Goal: Task Accomplishment & Management: Complete application form

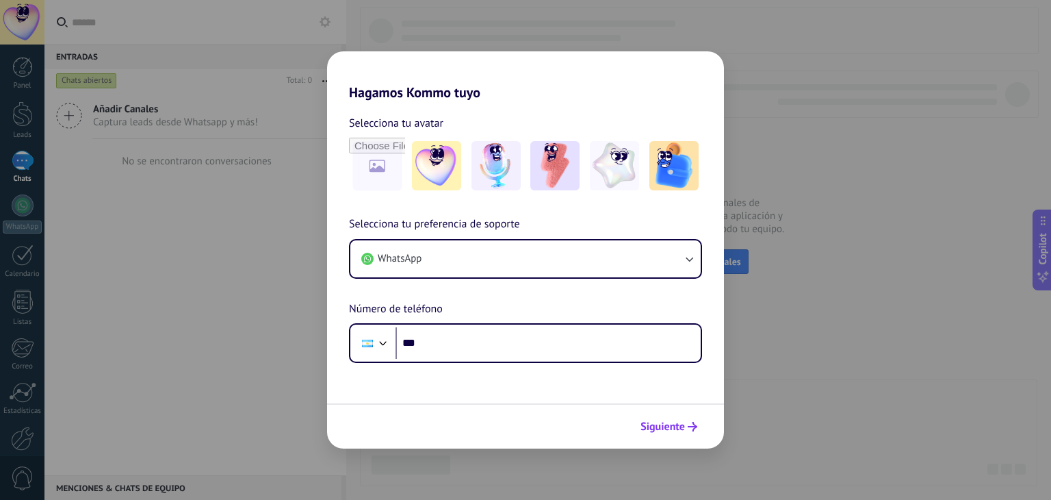
click at [676, 429] on span "Siguiente" at bounding box center [663, 427] width 44 height 10
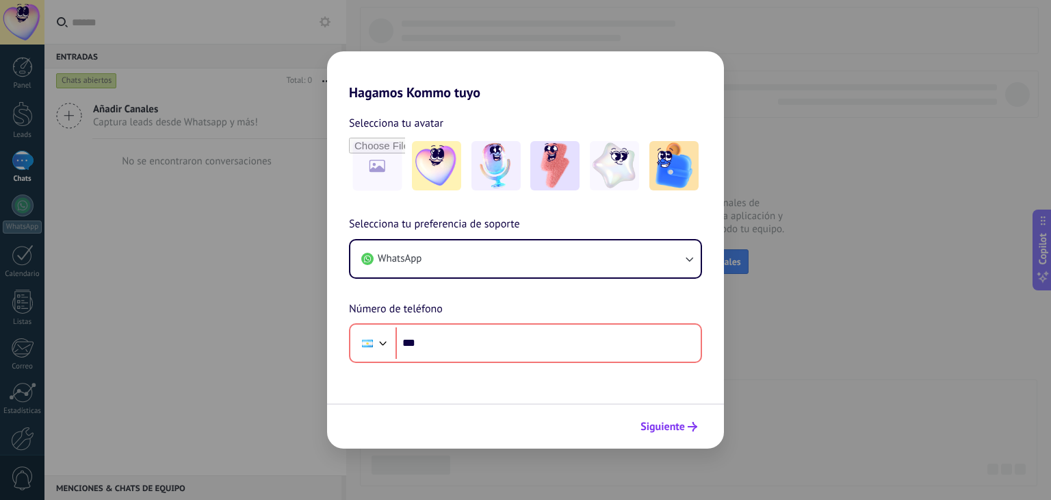
click at [676, 429] on span "Siguiente" at bounding box center [663, 427] width 44 height 10
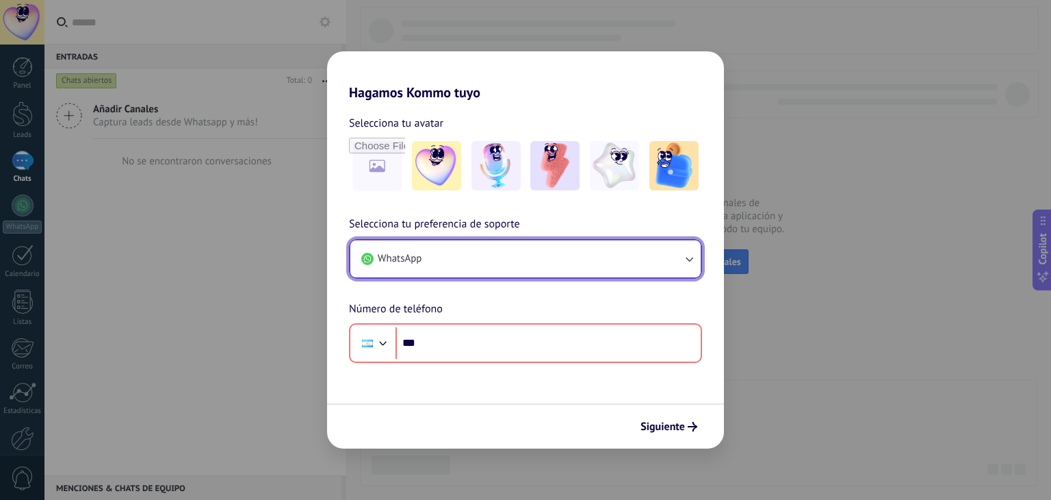
click at [564, 251] on button "WhatsApp" at bounding box center [525, 258] width 350 height 37
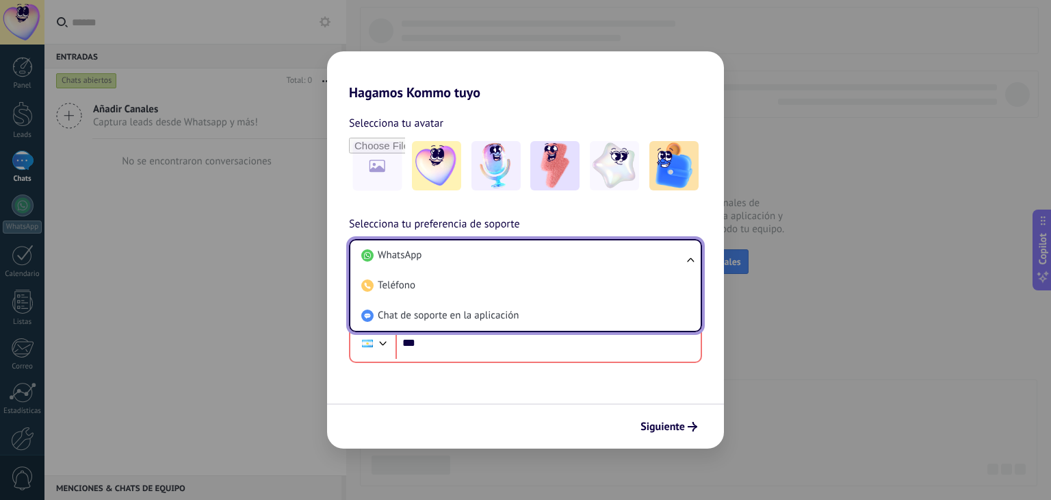
click at [564, 251] on li "WhatsApp" at bounding box center [523, 255] width 334 height 30
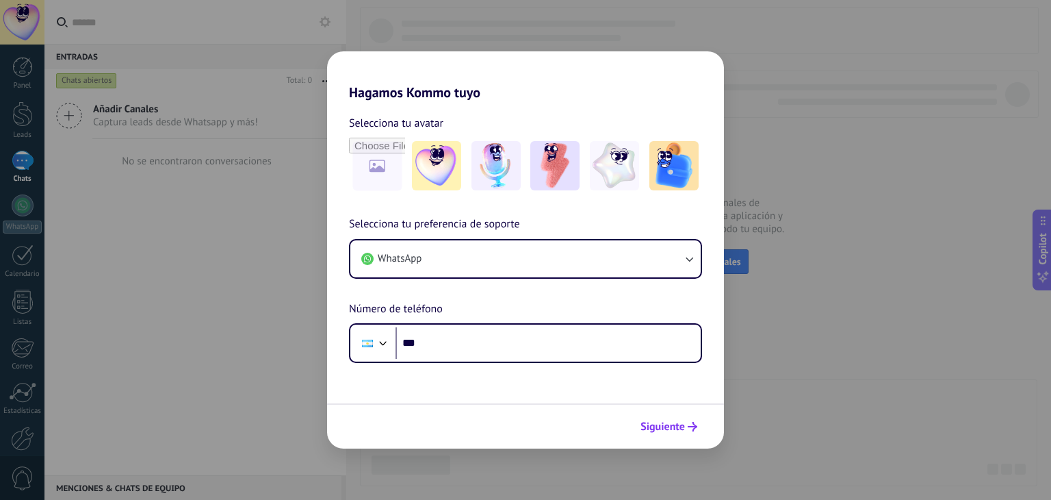
click at [649, 423] on span "Siguiente" at bounding box center [663, 427] width 44 height 10
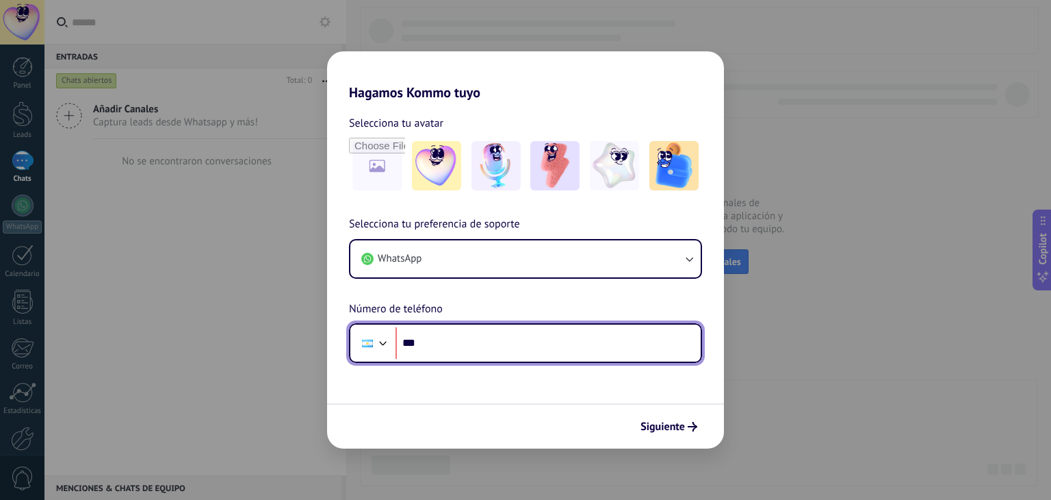
click at [498, 340] on input "***" at bounding box center [548, 342] width 305 height 31
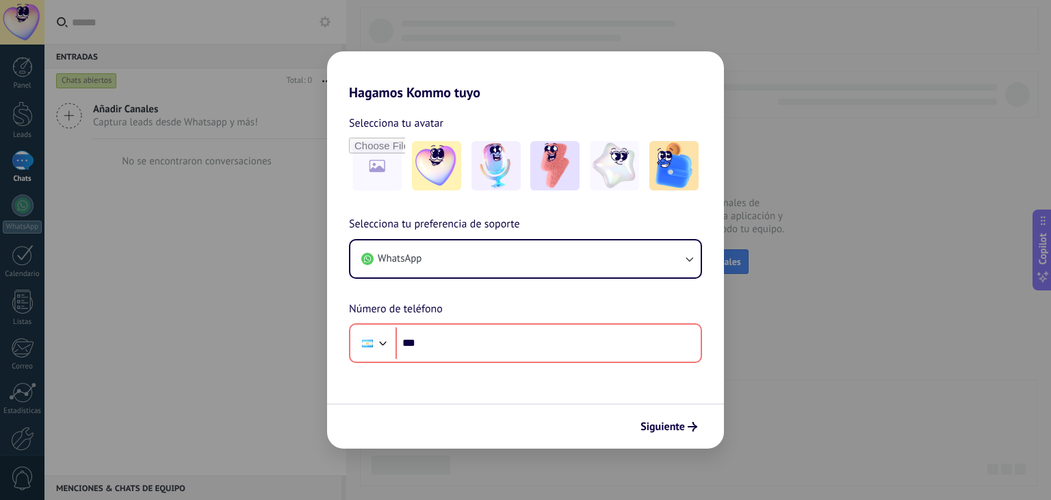
click at [992, 45] on div "Hagamos Kommo tuyo Selecciona tu avatar Selecciona tu preferencia de soporte Wh…" at bounding box center [525, 250] width 1051 height 500
click at [931, 90] on div "Hagamos Kommo tuyo Selecciona tu avatar Selecciona tu preferencia de soporte Wh…" at bounding box center [525, 250] width 1051 height 500
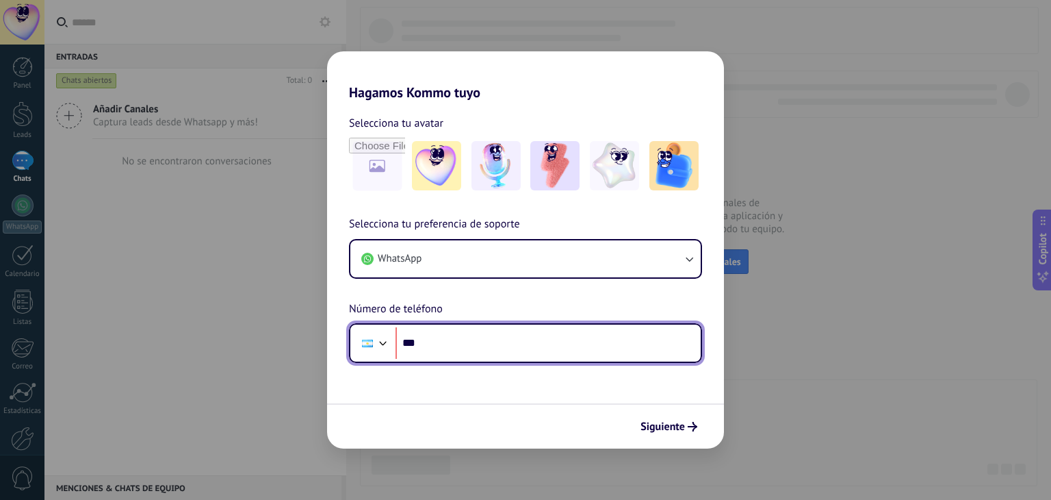
click at [585, 339] on input "***" at bounding box center [548, 342] width 305 height 31
type input "**********"
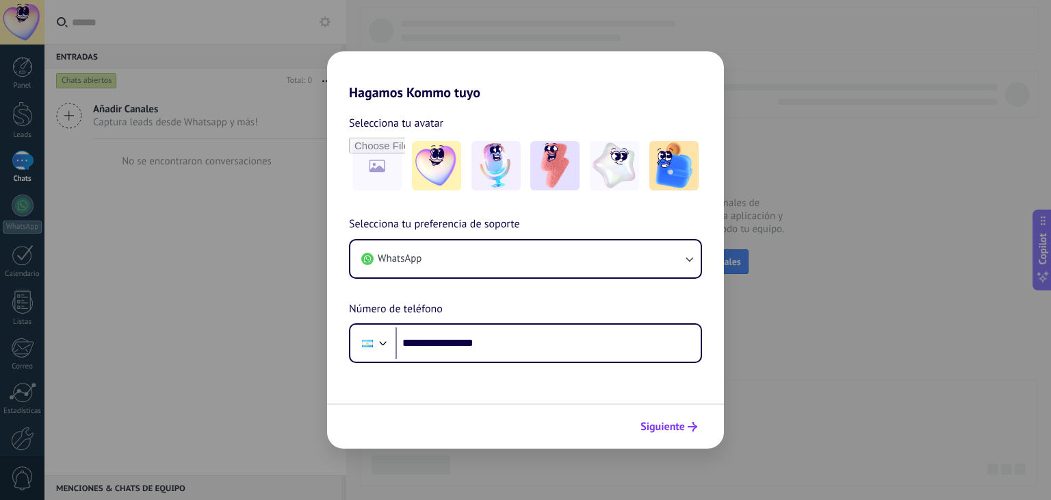
click at [680, 425] on span "Siguiente" at bounding box center [663, 427] width 44 height 10
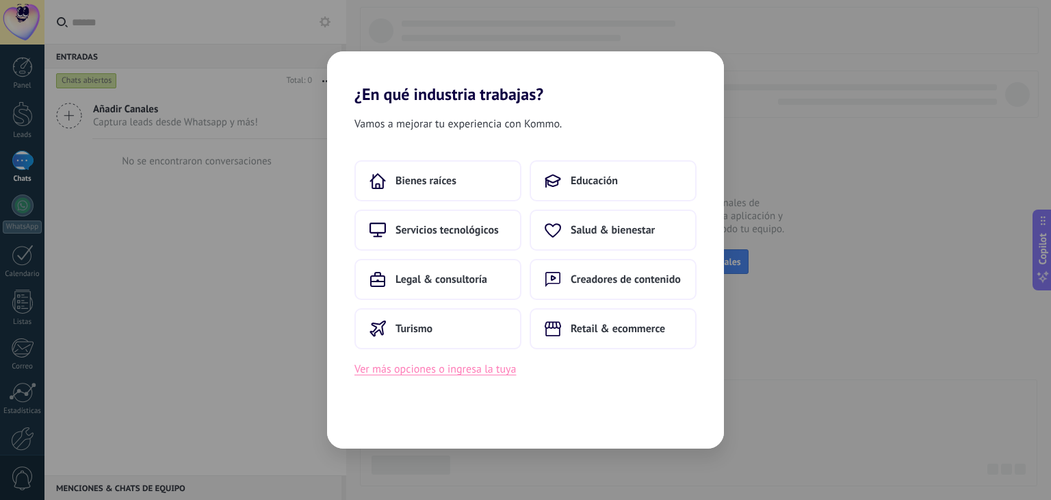
click at [474, 374] on button "Ver más opciones o ingresa la tuya" at bounding box center [436, 369] width 162 height 18
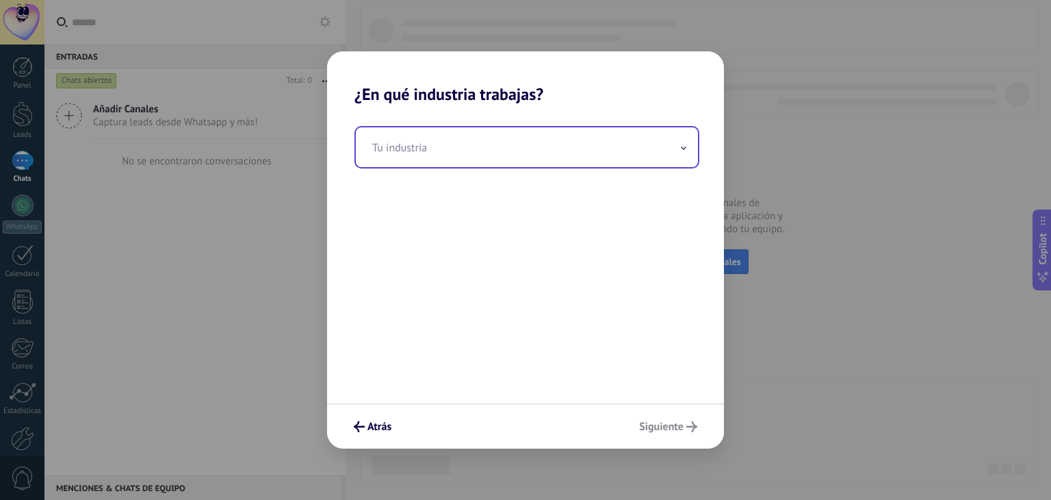
click at [626, 144] on input "text" at bounding box center [527, 147] width 342 height 40
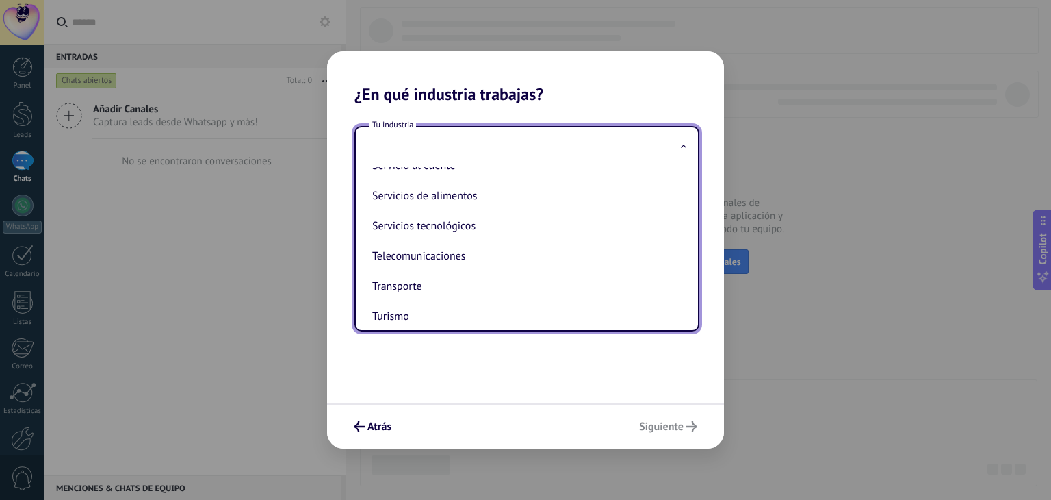
scroll to position [352, 0]
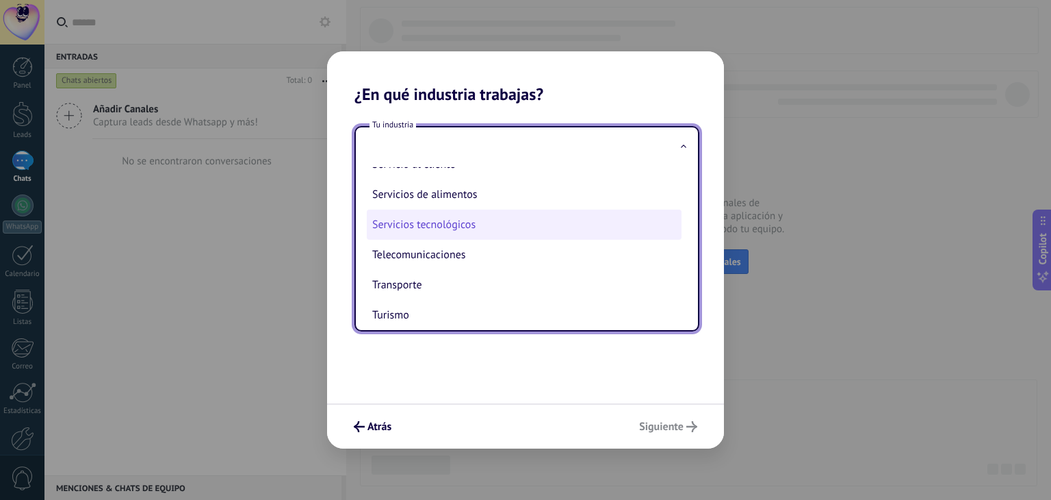
click at [537, 231] on li "Servicios tecnológicos" at bounding box center [524, 224] width 315 height 30
type input "**********"
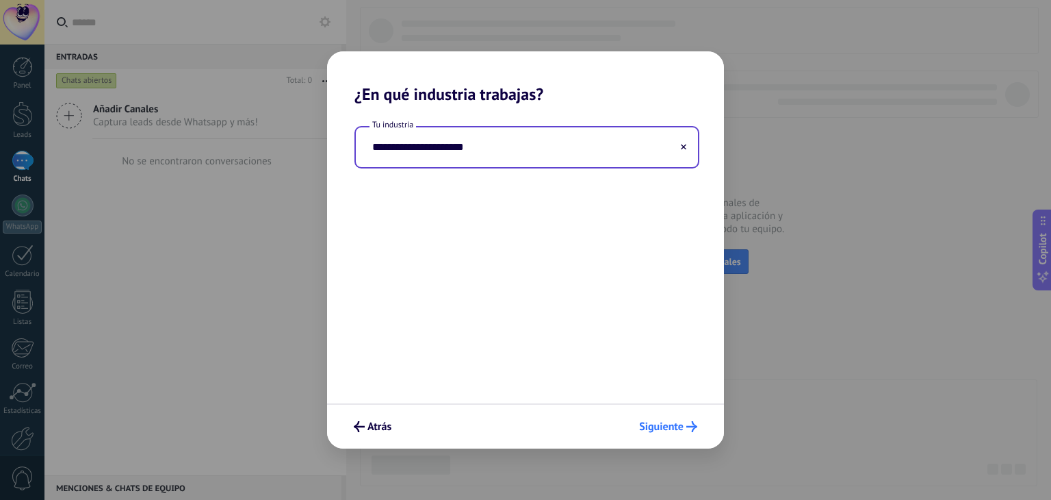
click at [660, 417] on button "Siguiente" at bounding box center [668, 426] width 70 height 23
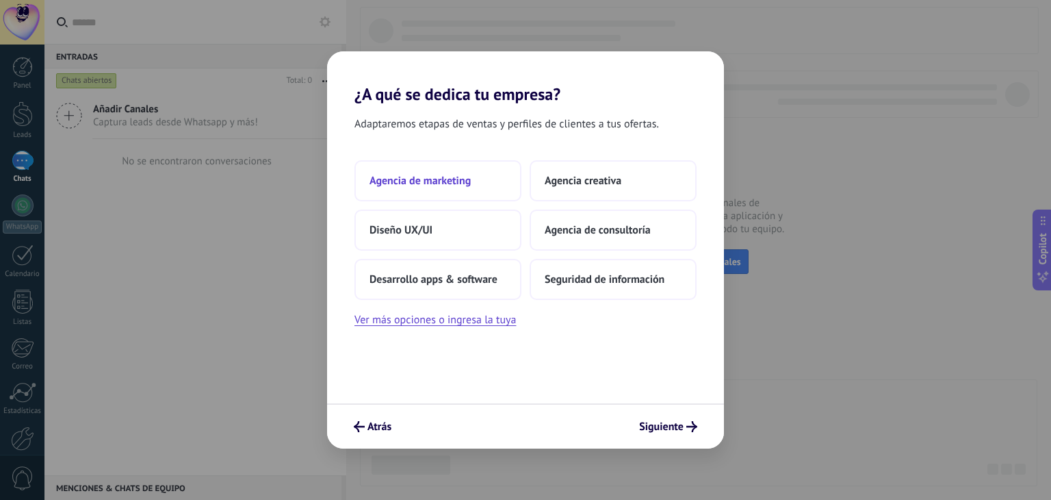
click at [412, 180] on span "Agencia de marketing" at bounding box center [420, 181] width 101 height 14
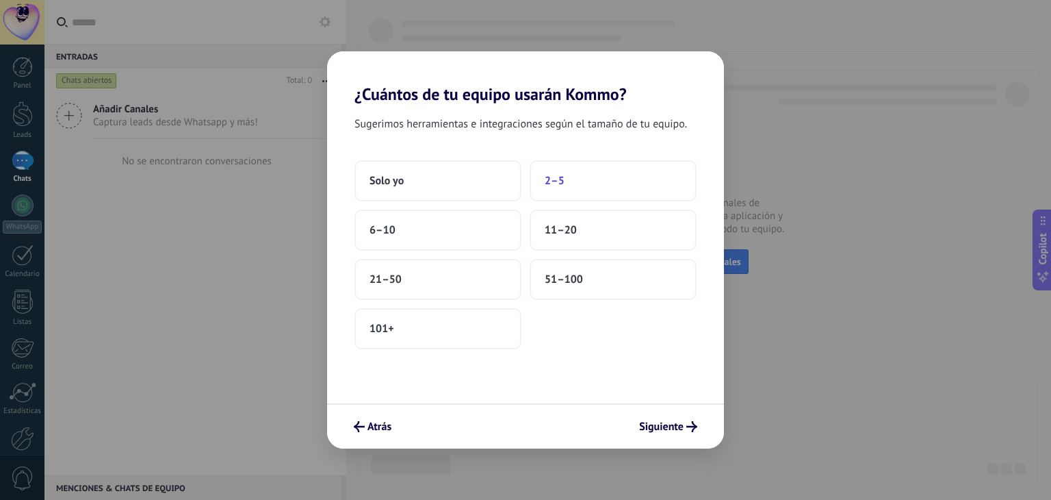
click at [558, 180] on span "2–5" at bounding box center [555, 181] width 20 height 14
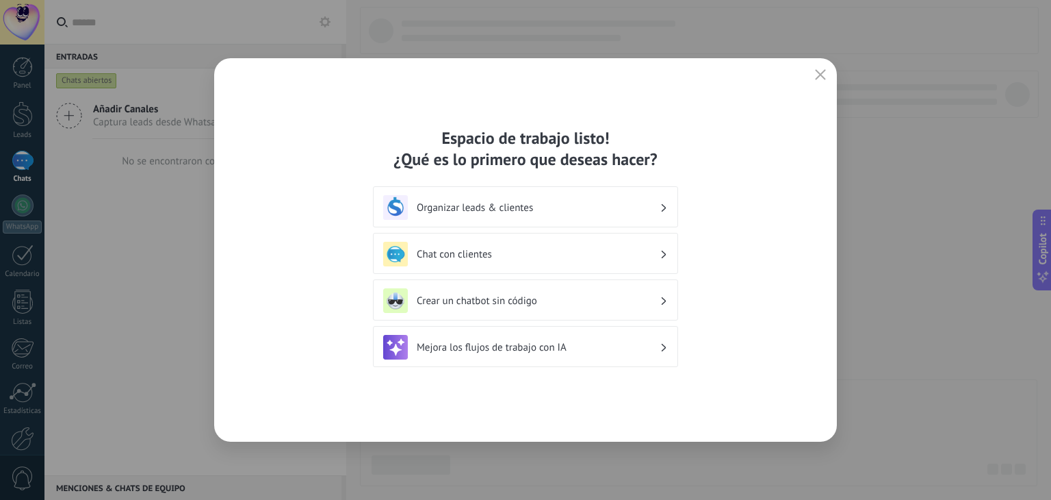
click at [530, 203] on h3 "Organizar leads & clientes" at bounding box center [538, 207] width 243 height 13
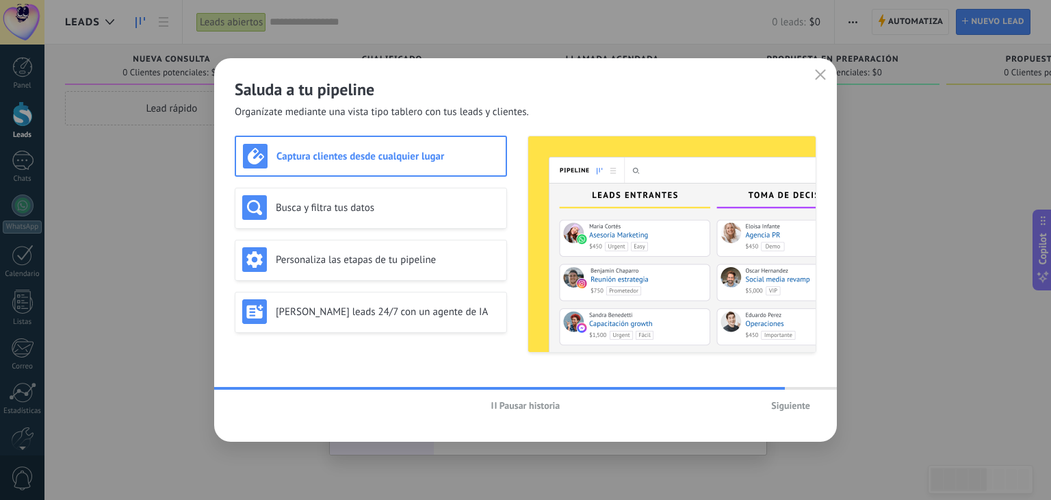
click at [779, 400] on span "Siguiente" at bounding box center [790, 405] width 39 height 10
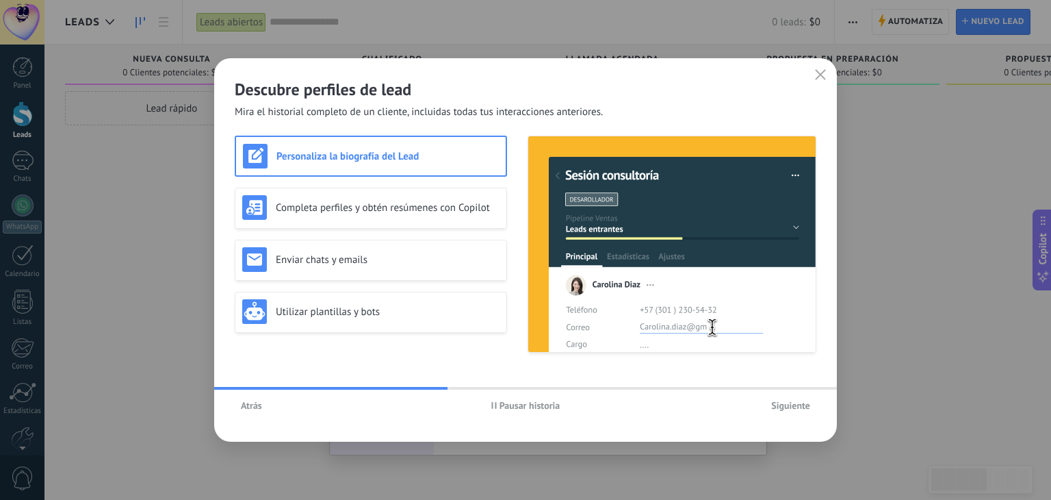
click at [799, 408] on span "Siguiente" at bounding box center [790, 405] width 39 height 10
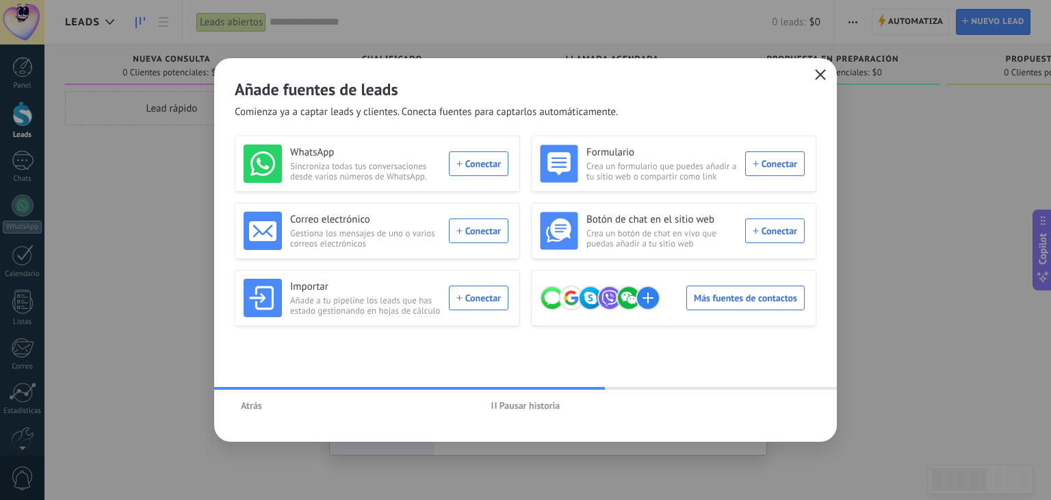
click at [822, 74] on icon "button" at bounding box center [820, 74] width 11 height 11
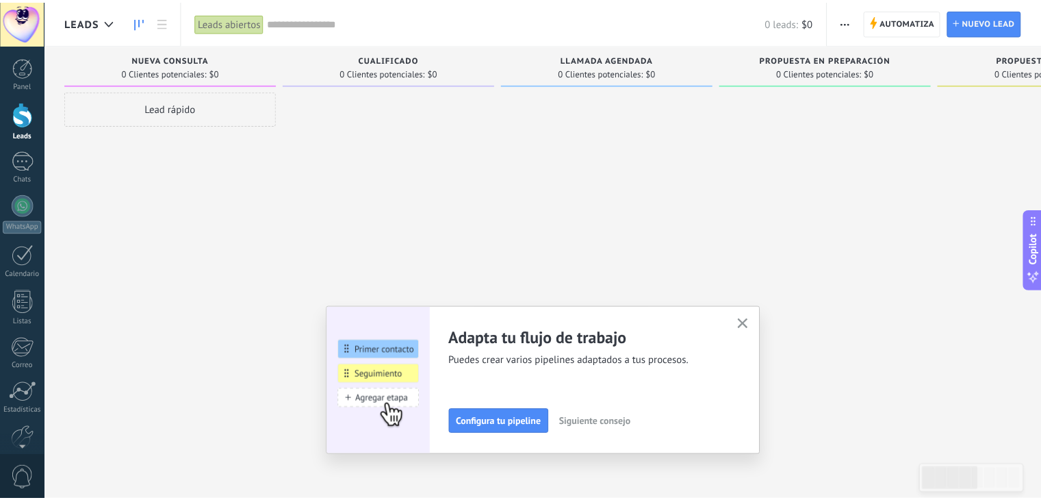
scroll to position [69, 0]
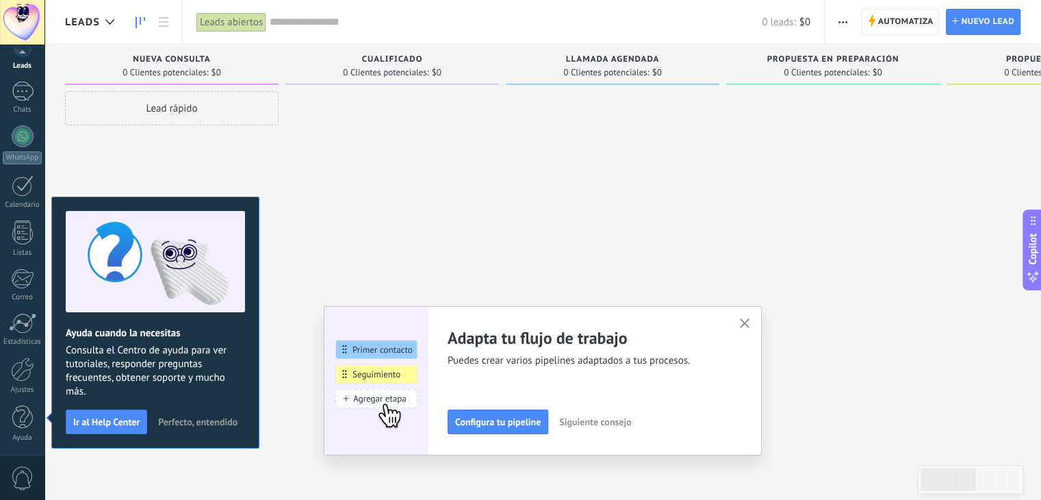
click at [750, 324] on icon "button" at bounding box center [745, 323] width 10 height 10
